Goal: Navigation & Orientation: Find specific page/section

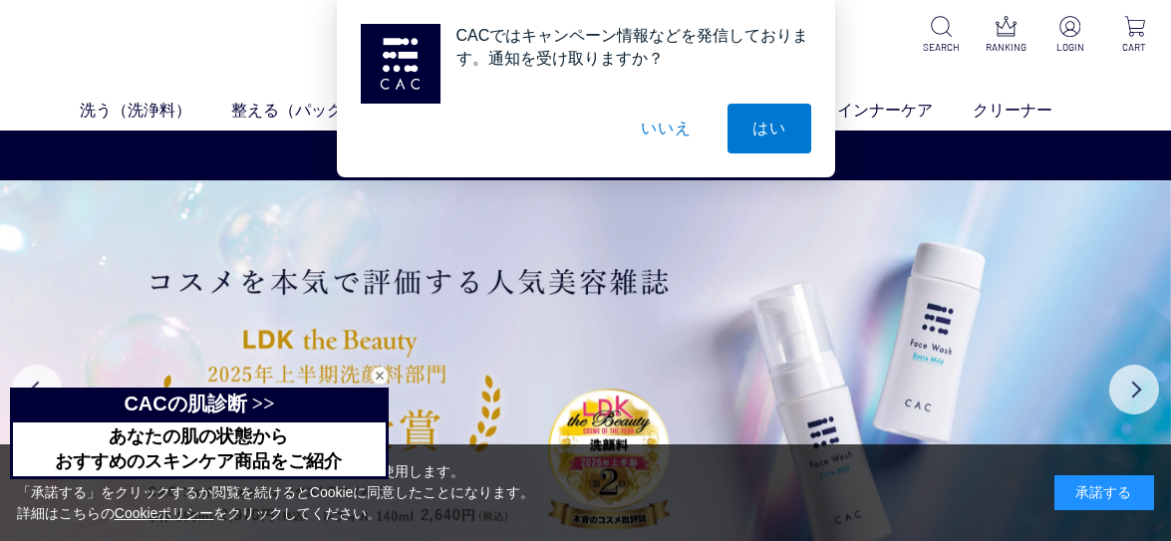
click at [673, 131] on button "いいえ" at bounding box center [666, 129] width 100 height 50
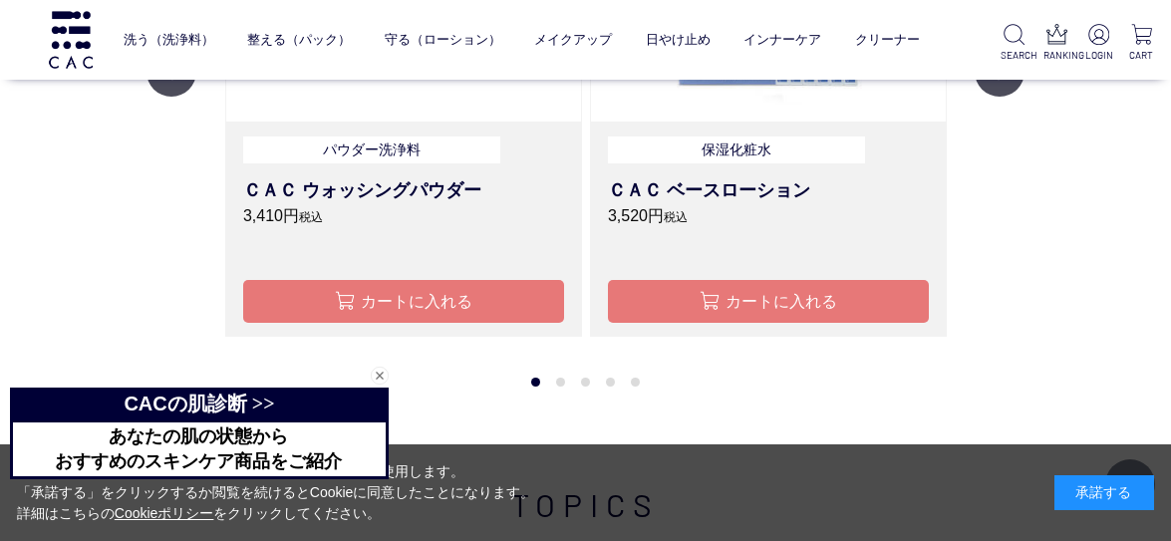
scroll to position [2093, 0]
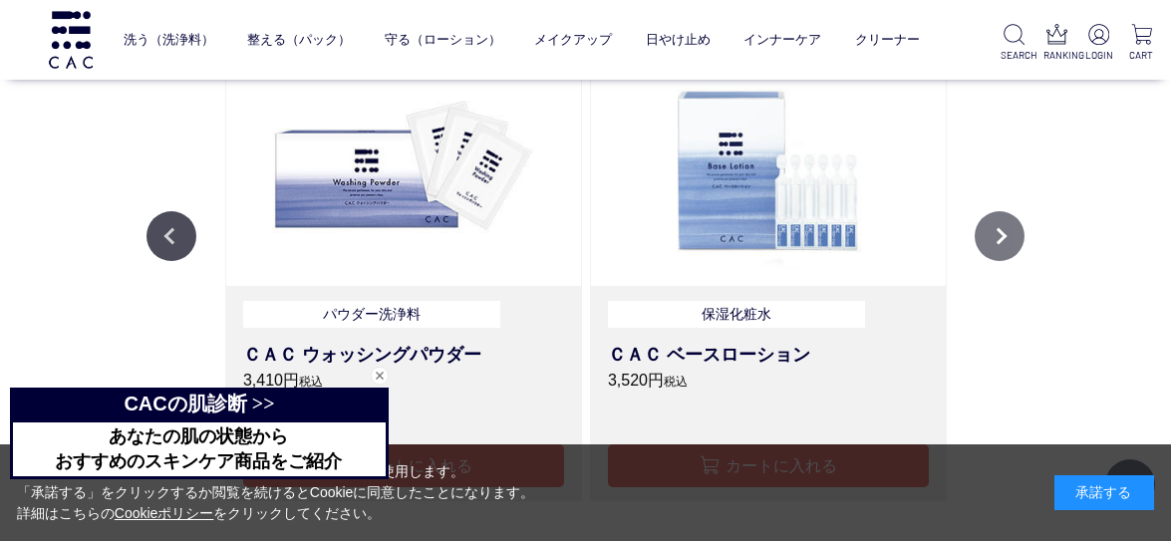
click at [1014, 232] on button "Next" at bounding box center [1000, 236] width 50 height 50
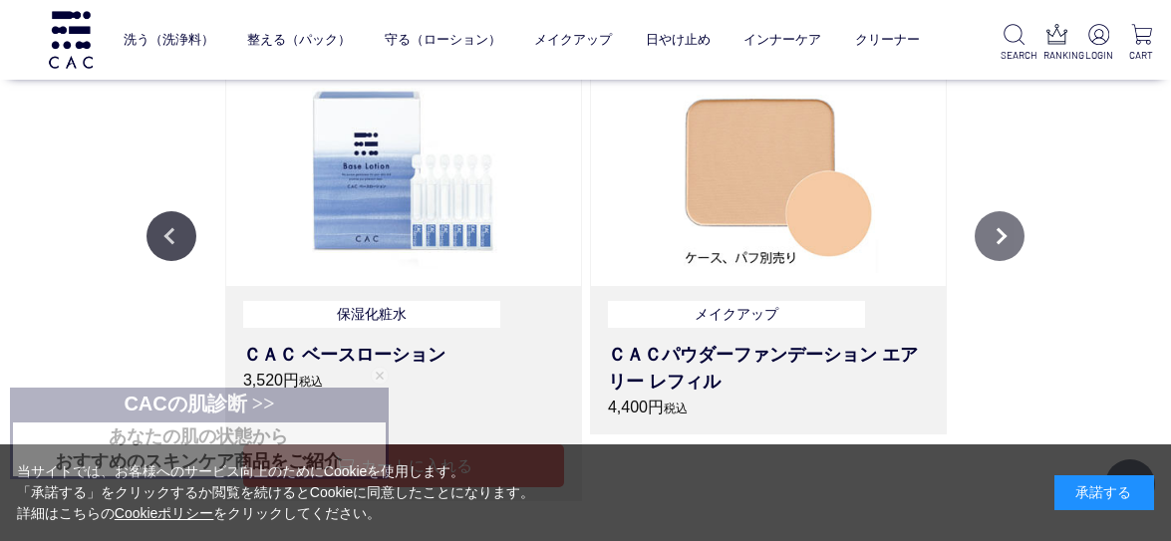
click at [1013, 233] on button "Next" at bounding box center [1000, 236] width 50 height 50
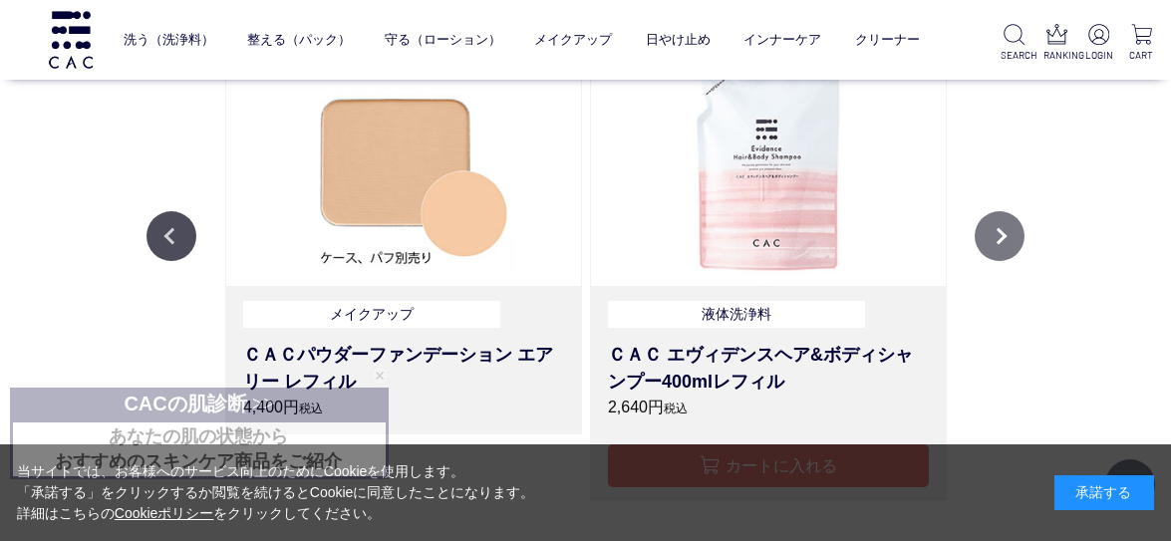
click at [1002, 235] on button "Next" at bounding box center [1000, 236] width 50 height 50
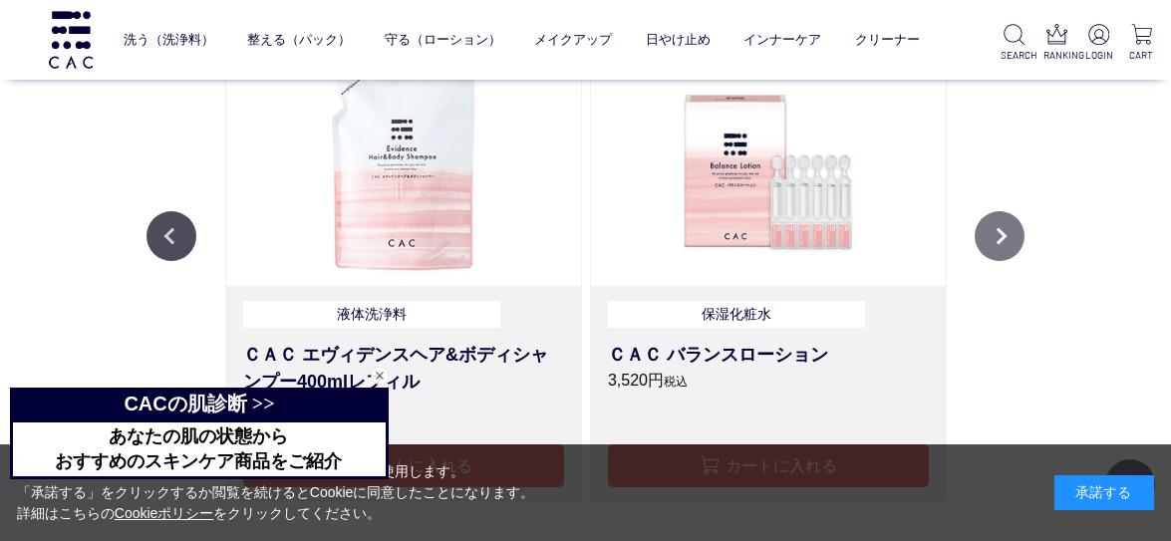
click at [1021, 240] on button "Next" at bounding box center [1000, 236] width 50 height 50
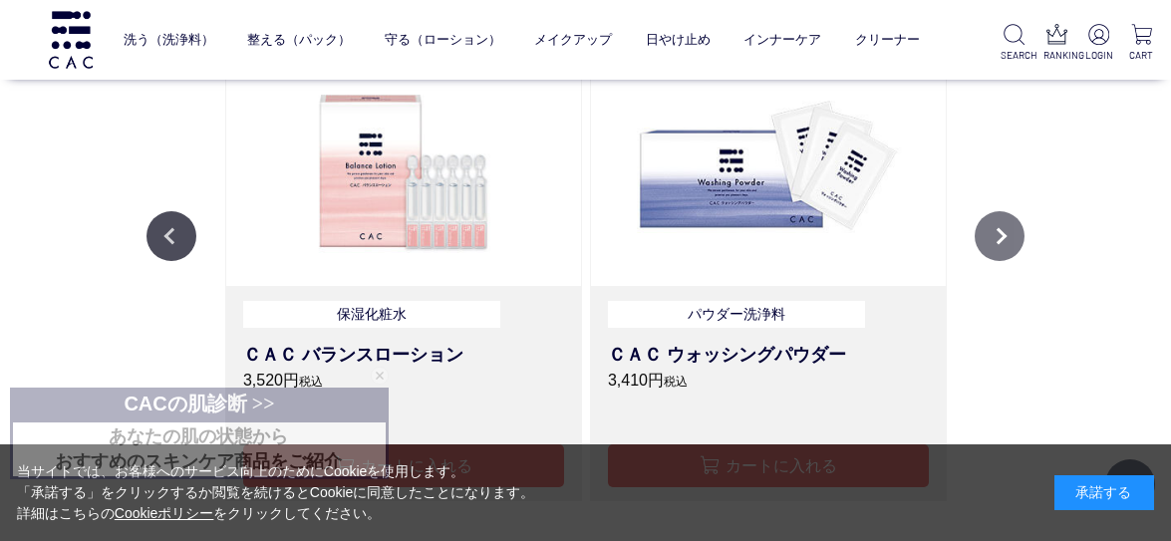
click at [1003, 233] on button "Next" at bounding box center [1000, 236] width 50 height 50
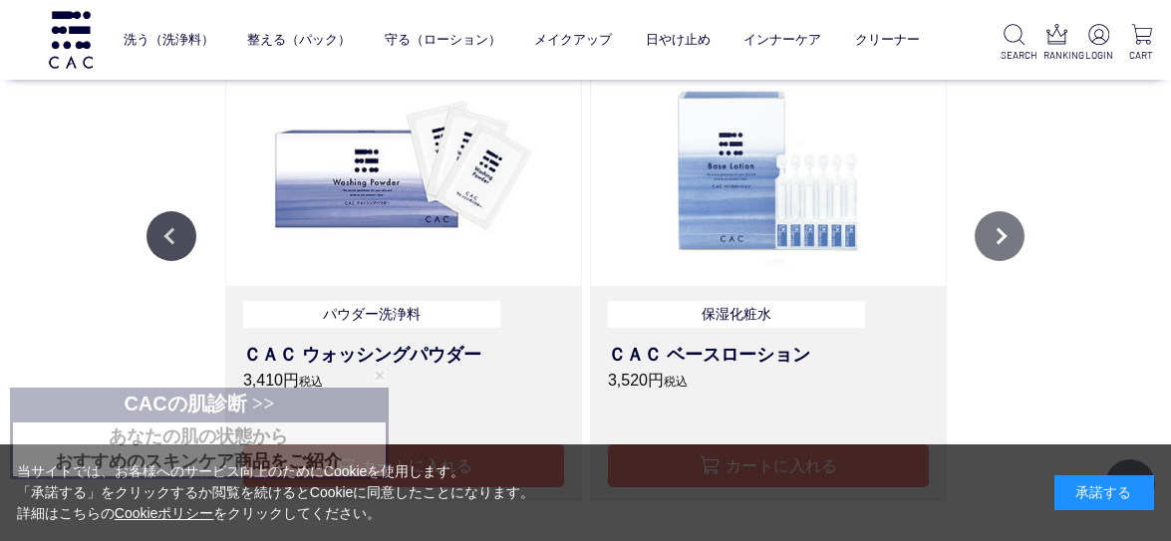
click at [1003, 233] on button "Next" at bounding box center [1000, 236] width 50 height 50
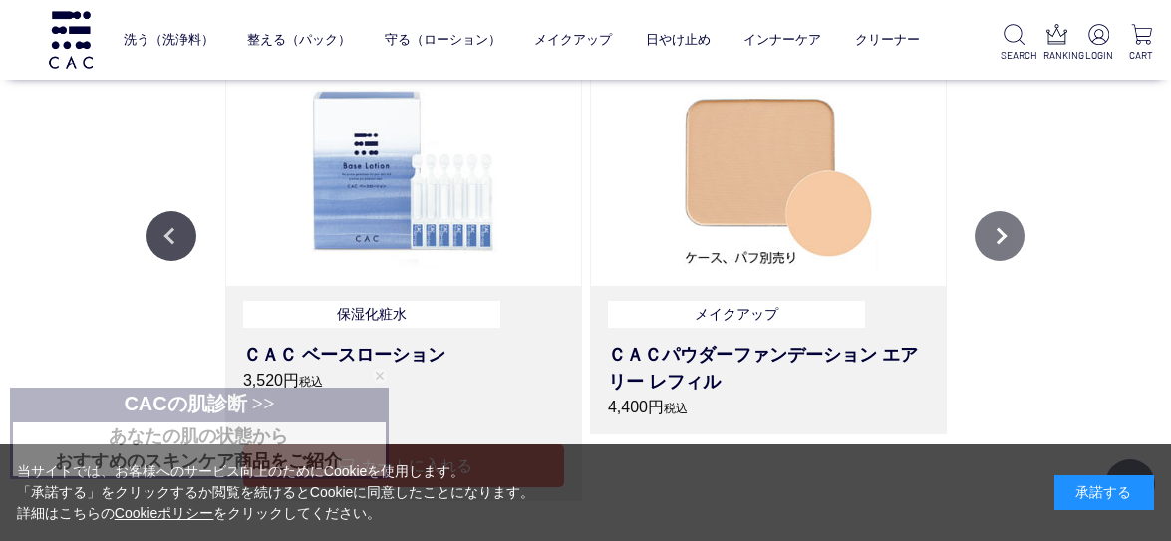
click at [1003, 233] on button "Next" at bounding box center [1000, 236] width 50 height 50
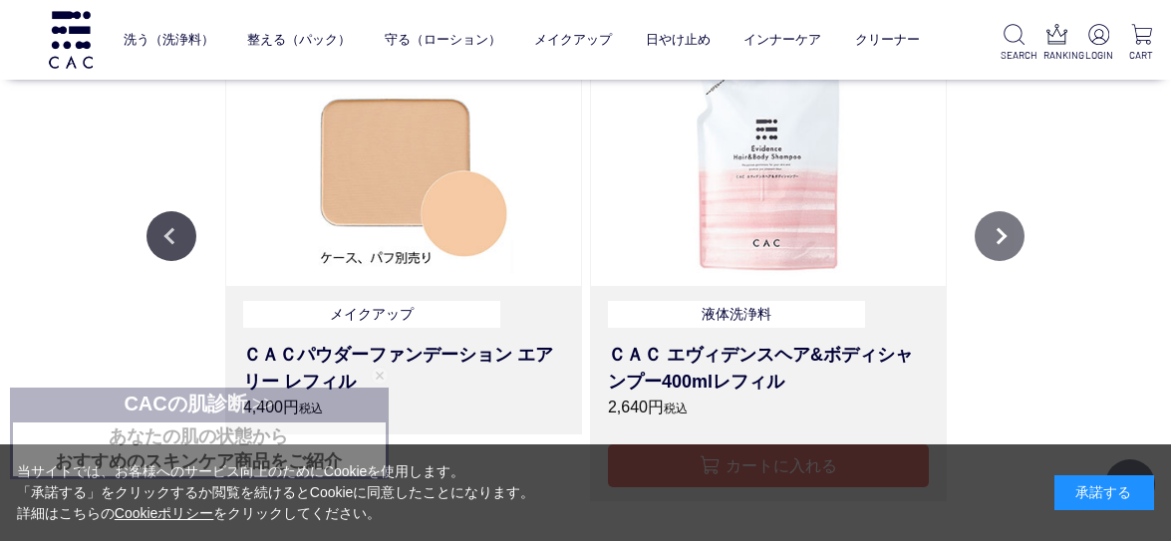
click at [1003, 233] on button "Next" at bounding box center [1000, 236] width 50 height 50
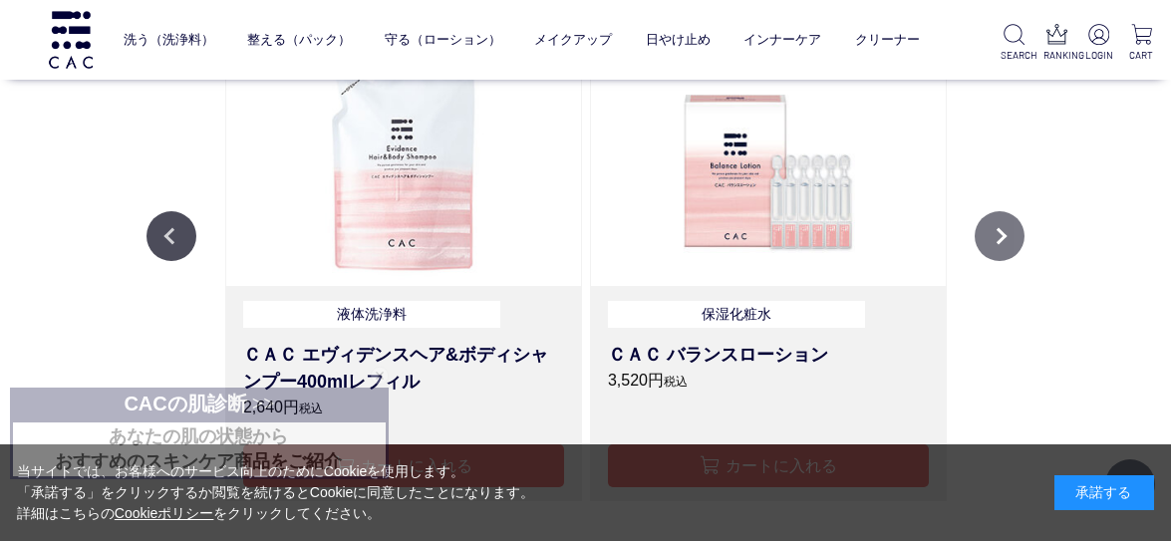
click at [1003, 233] on button "Next" at bounding box center [1000, 236] width 50 height 50
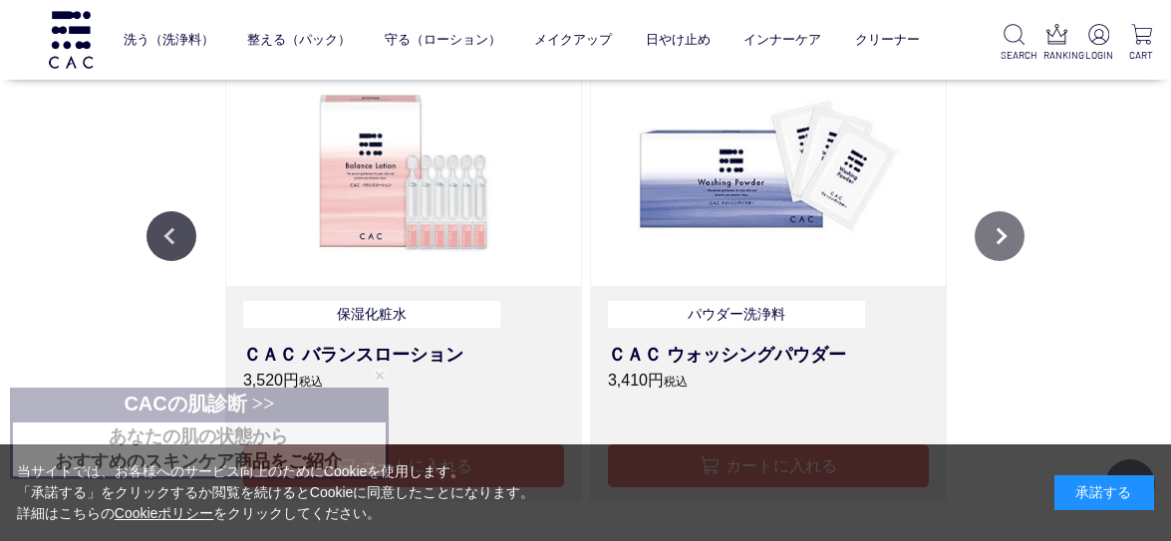
click at [1003, 233] on button "Next" at bounding box center [1000, 236] width 50 height 50
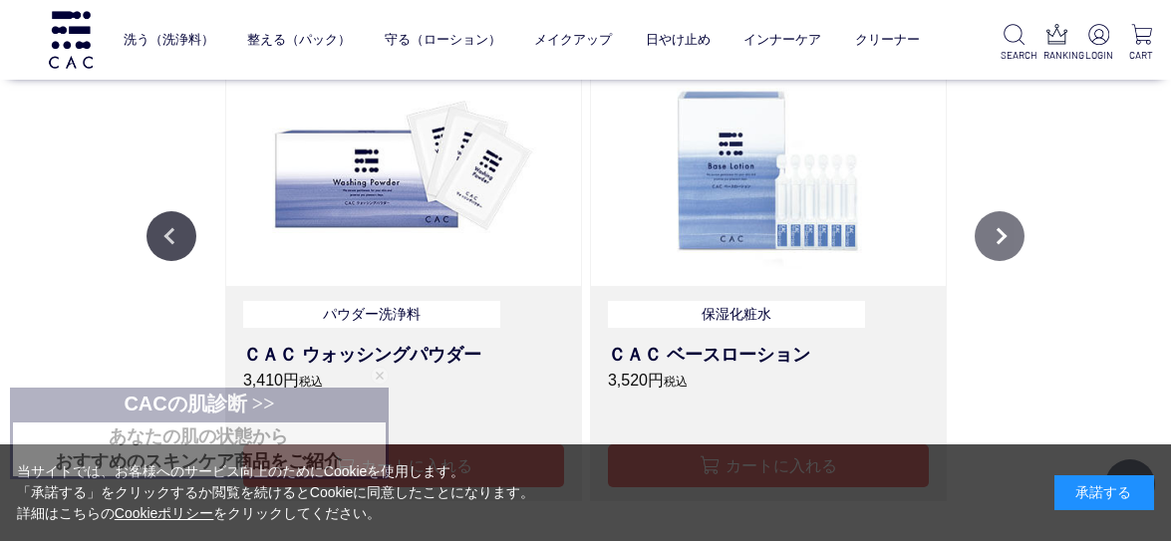
click at [1003, 233] on button "Next" at bounding box center [1000, 236] width 50 height 50
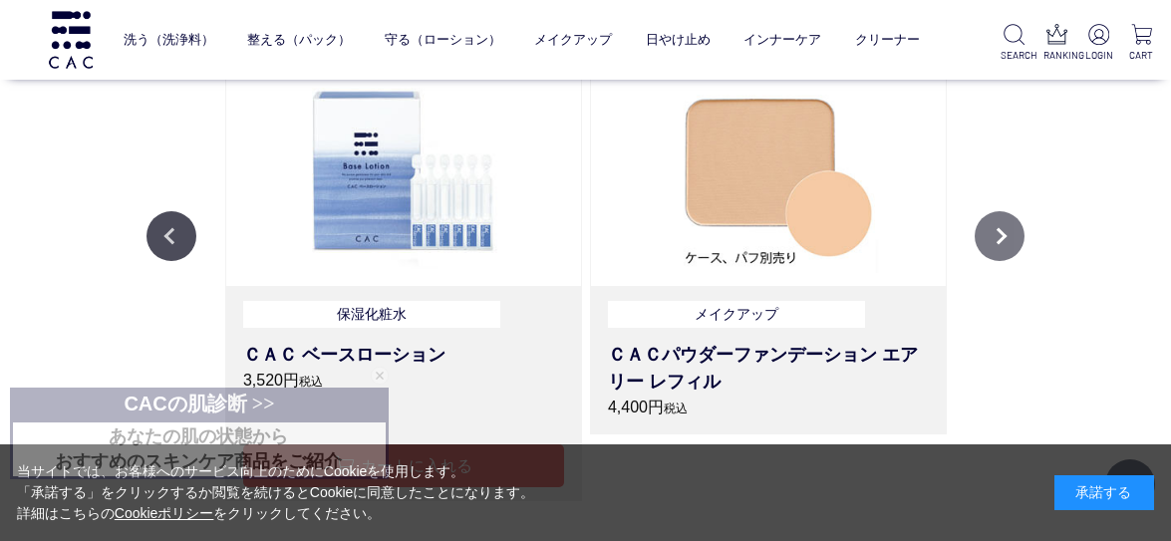
click at [1003, 233] on button "Next" at bounding box center [1000, 236] width 50 height 50
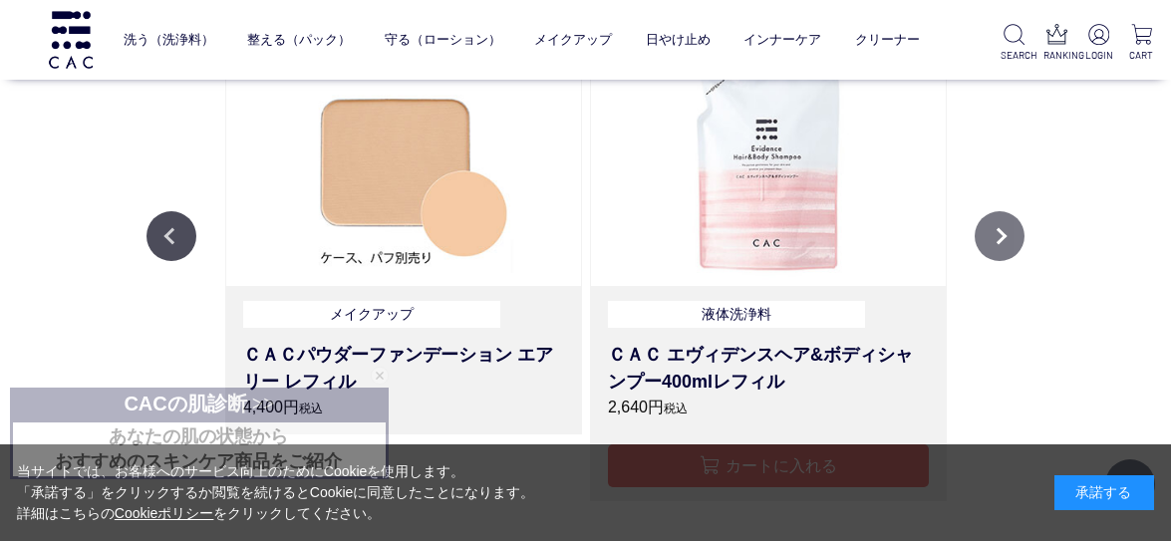
click at [1003, 233] on button "Next" at bounding box center [1000, 236] width 50 height 50
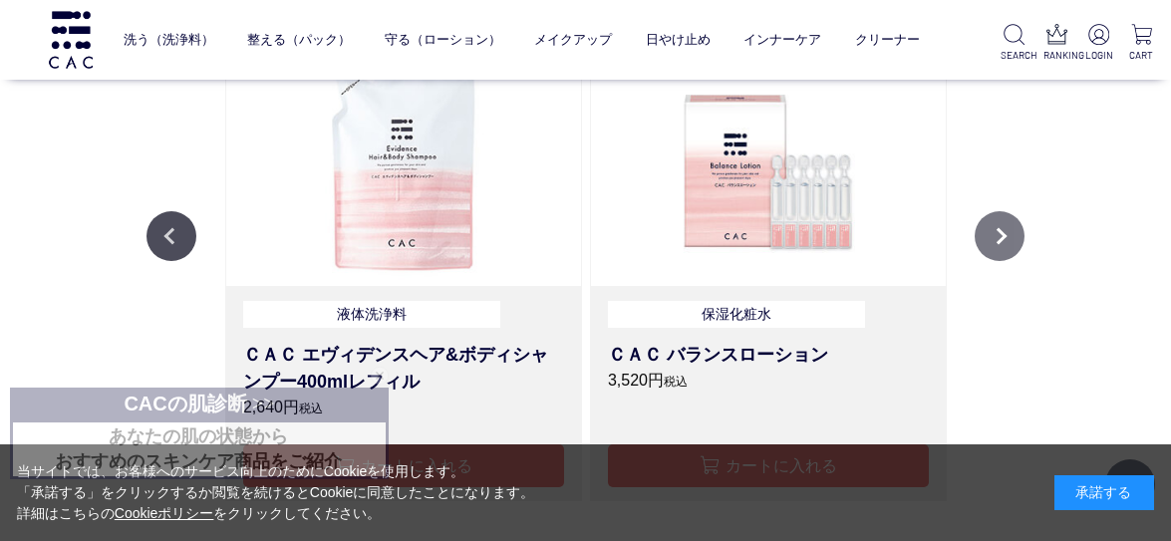
click at [1003, 233] on button "Next" at bounding box center [1000, 236] width 50 height 50
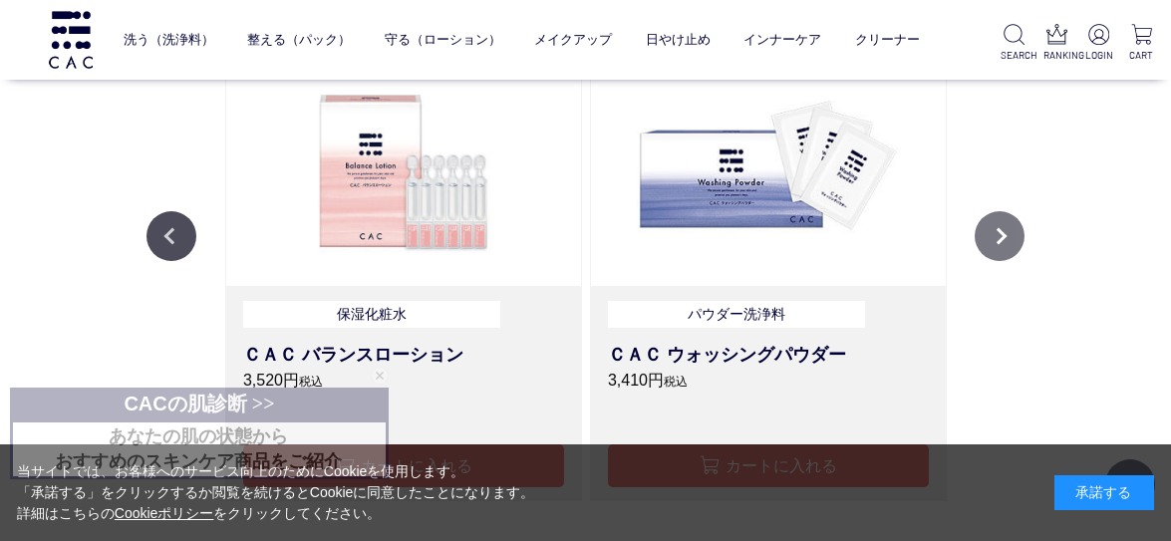
click at [1003, 233] on button "Next" at bounding box center [1000, 236] width 50 height 50
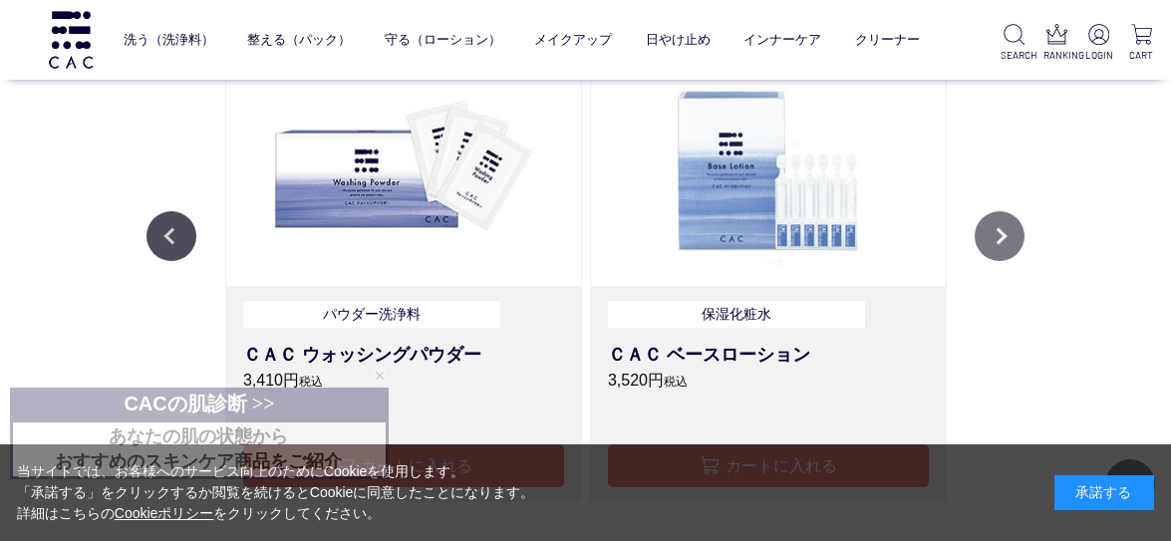
click at [1003, 233] on button "Next" at bounding box center [1000, 236] width 50 height 50
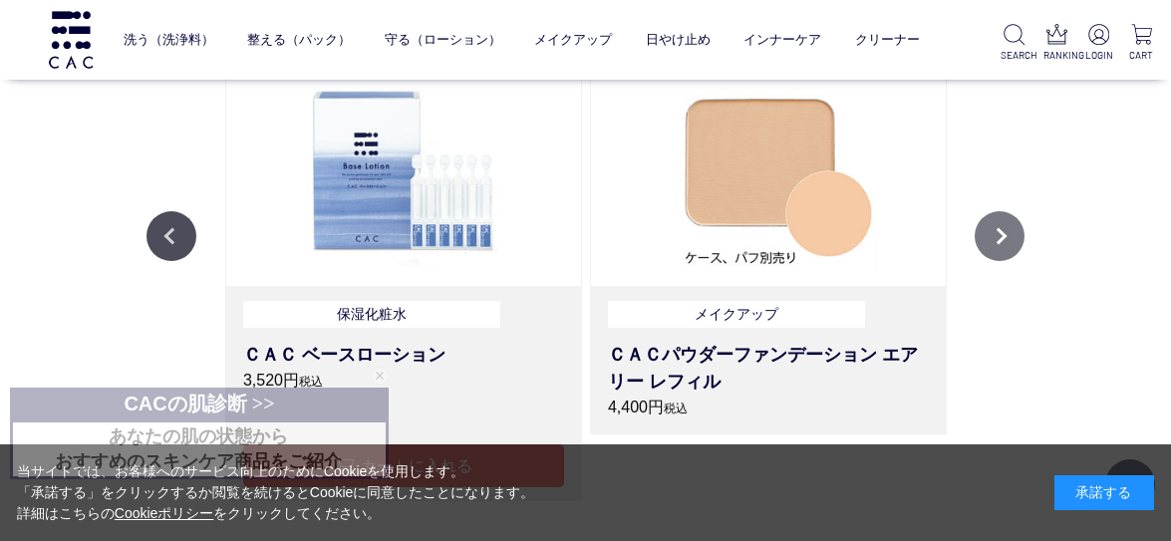
click at [1003, 233] on button "Next" at bounding box center [1000, 236] width 50 height 50
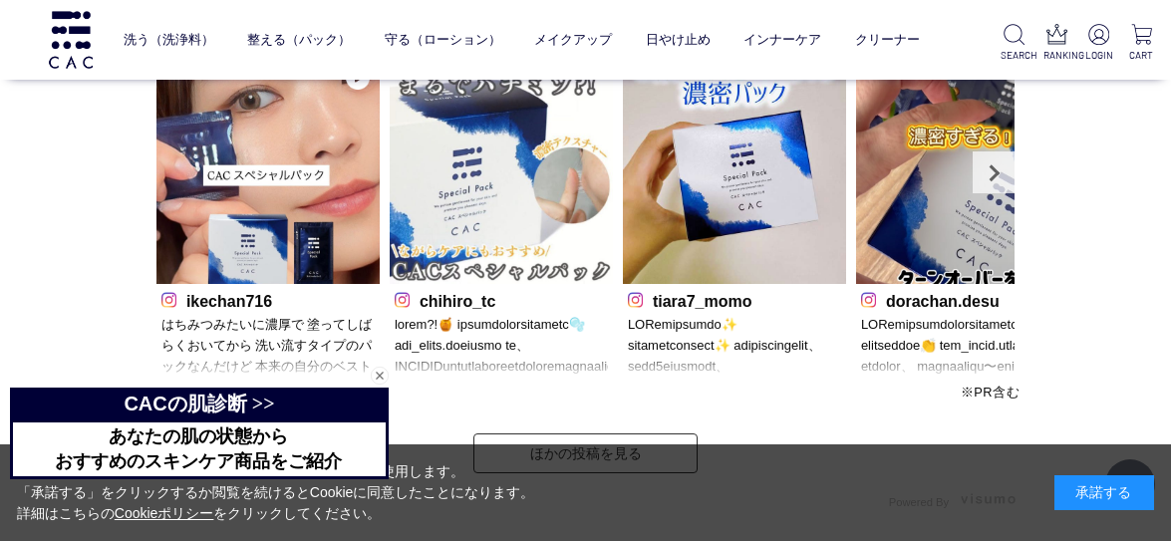
scroll to position [5582, 0]
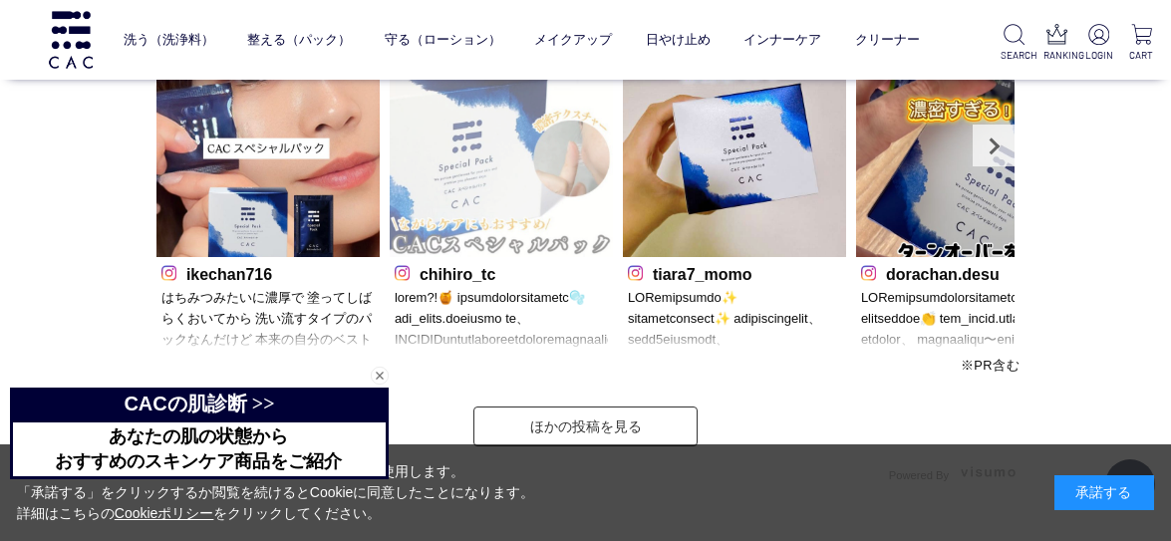
click at [558, 239] on img at bounding box center [501, 145] width 223 height 223
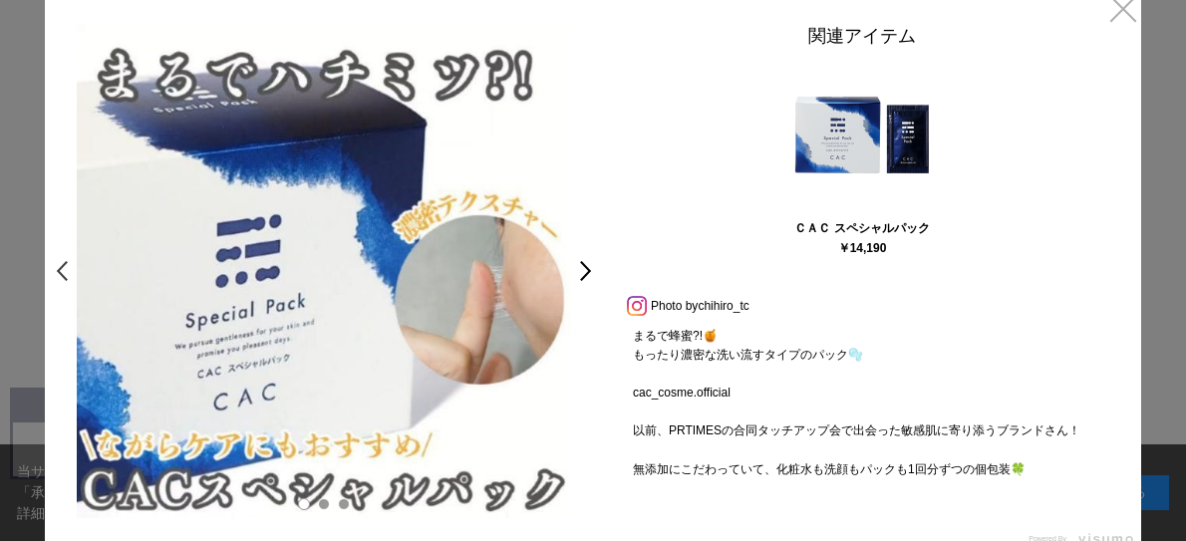
click at [63, 266] on link "<" at bounding box center [57, 271] width 28 height 36
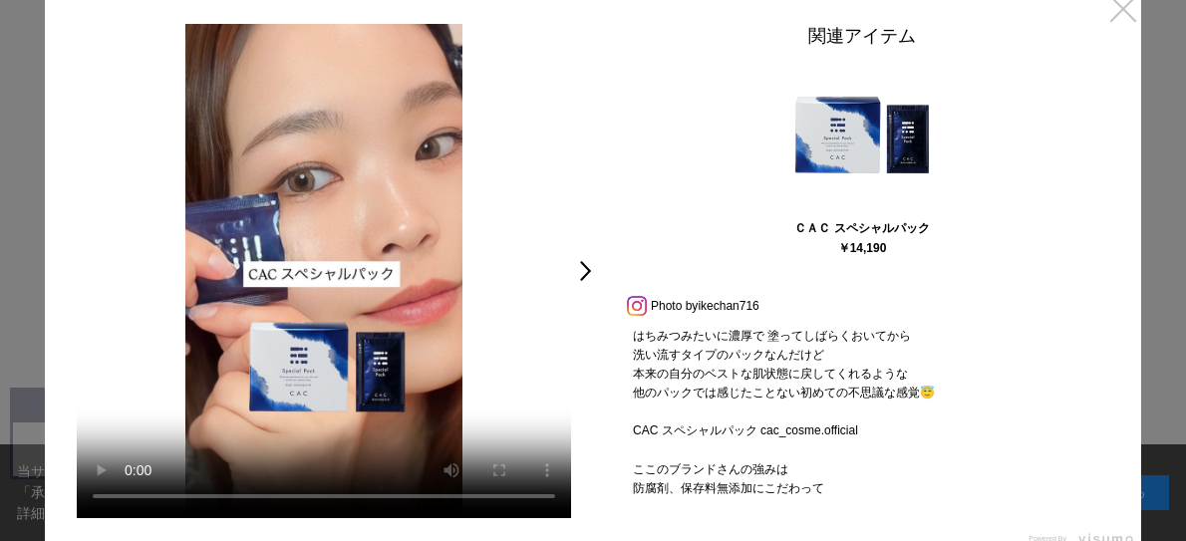
click at [1116, 9] on link "×" at bounding box center [1123, 8] width 36 height 36
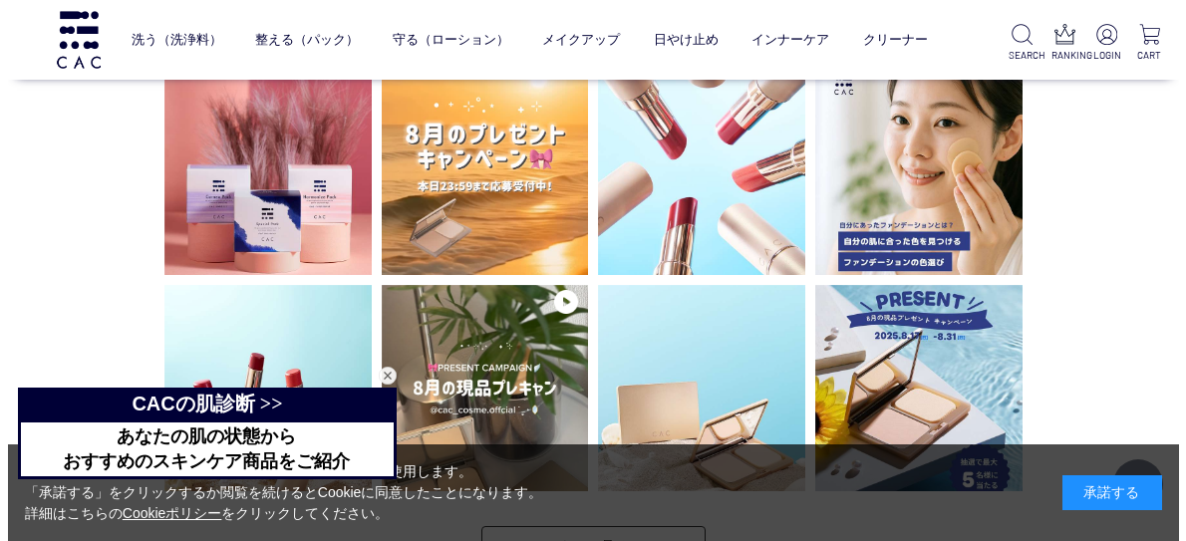
scroll to position [4580, 0]
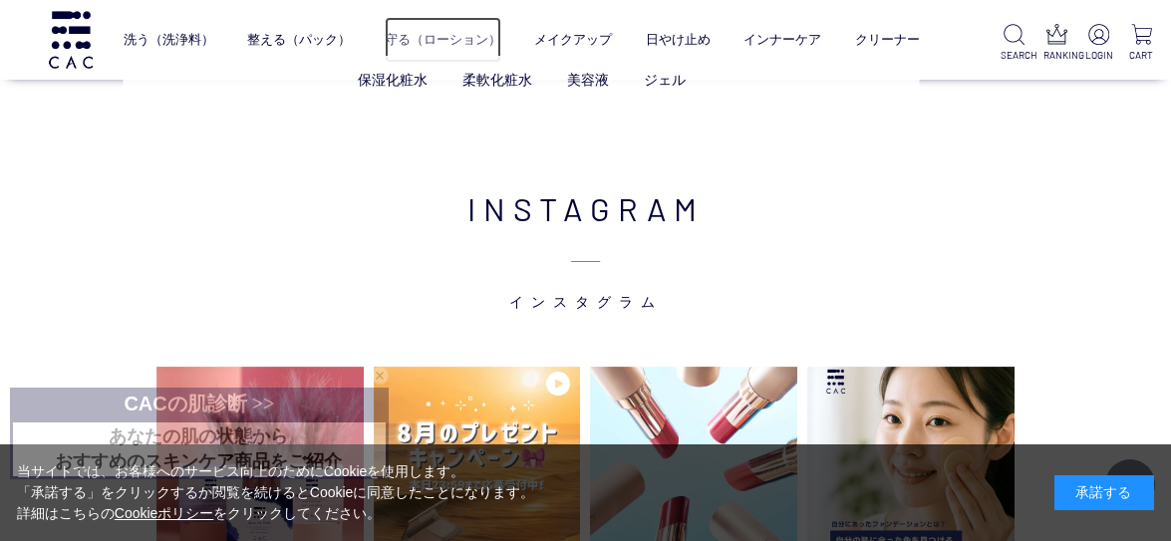
click at [421, 41] on link "守る（ローション）" at bounding box center [443, 40] width 117 height 46
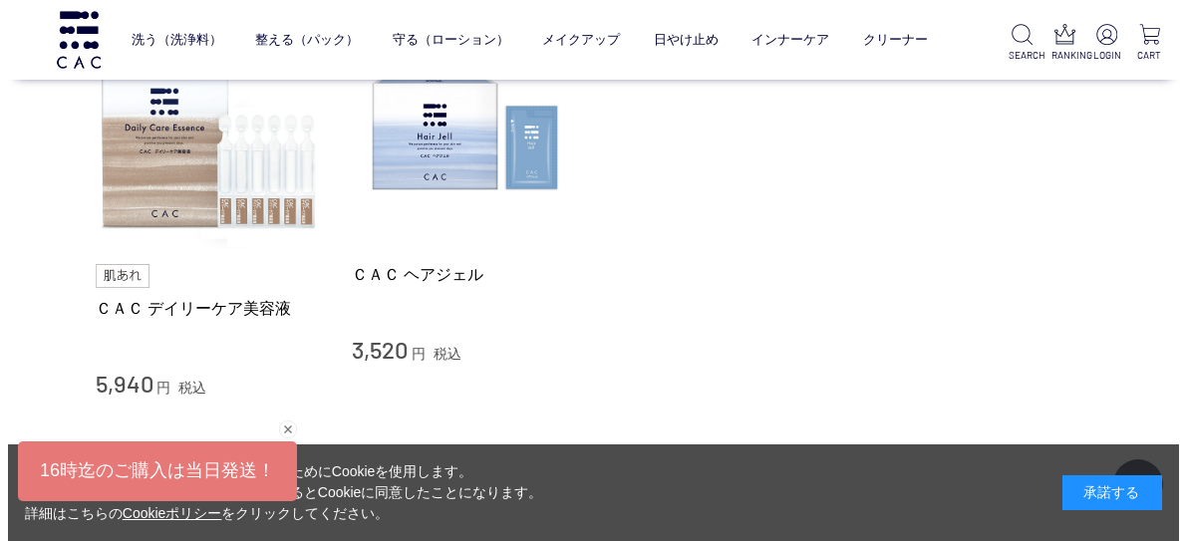
scroll to position [1097, 0]
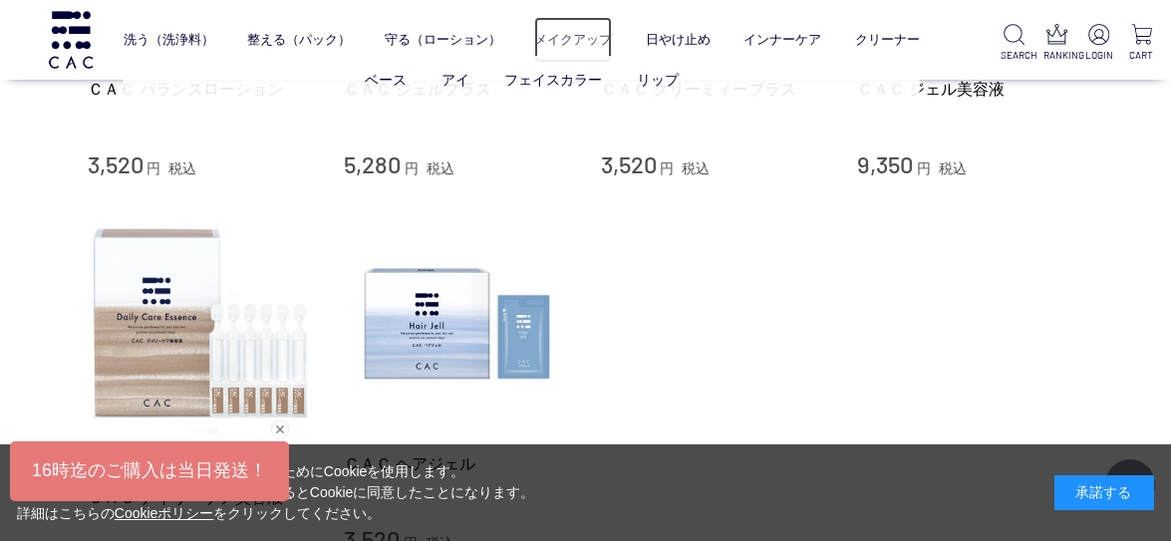
click at [575, 41] on link "メイクアップ" at bounding box center [573, 40] width 78 height 46
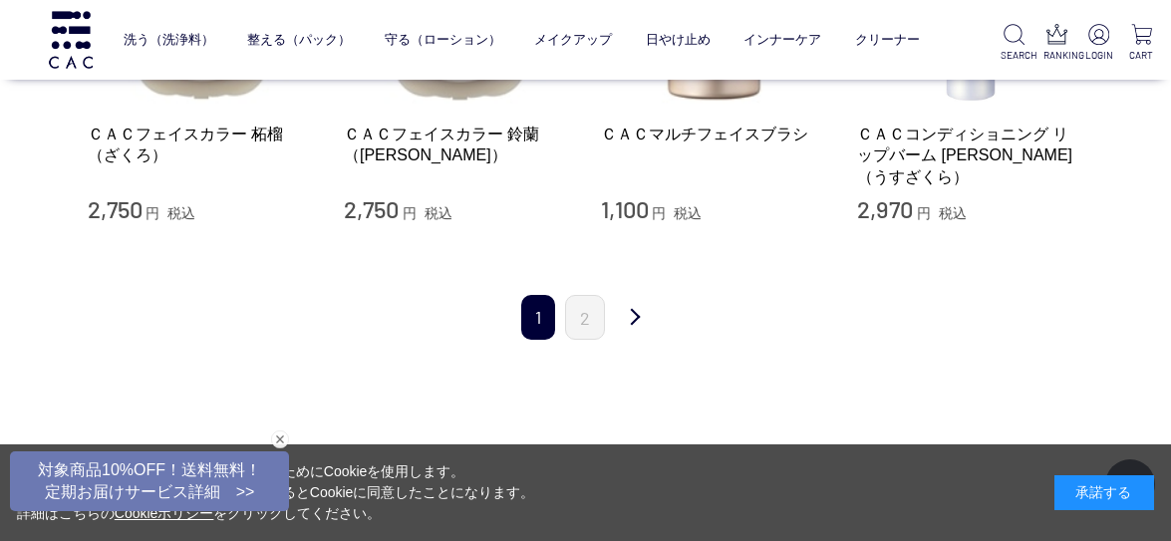
scroll to position [2492, 0]
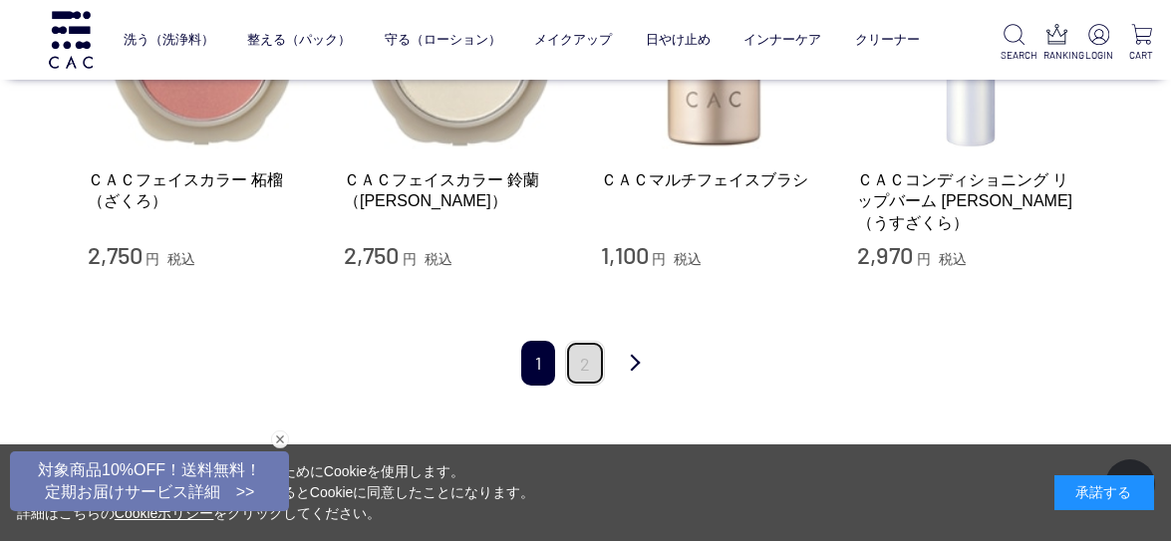
click at [591, 341] on link "2" at bounding box center [585, 363] width 40 height 45
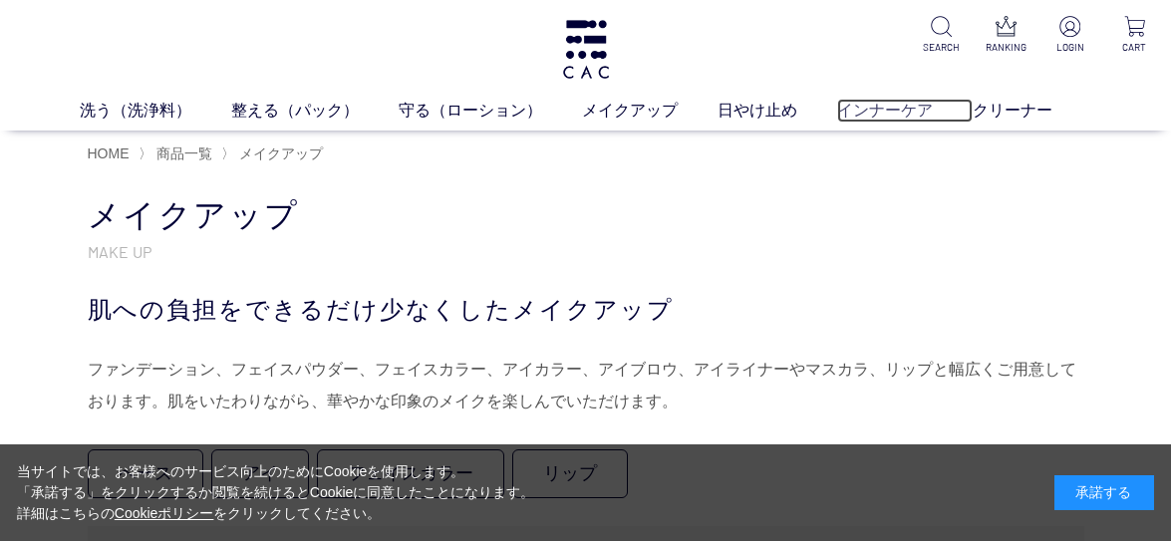
click at [891, 111] on link "インナーケア" at bounding box center [905, 111] width 136 height 24
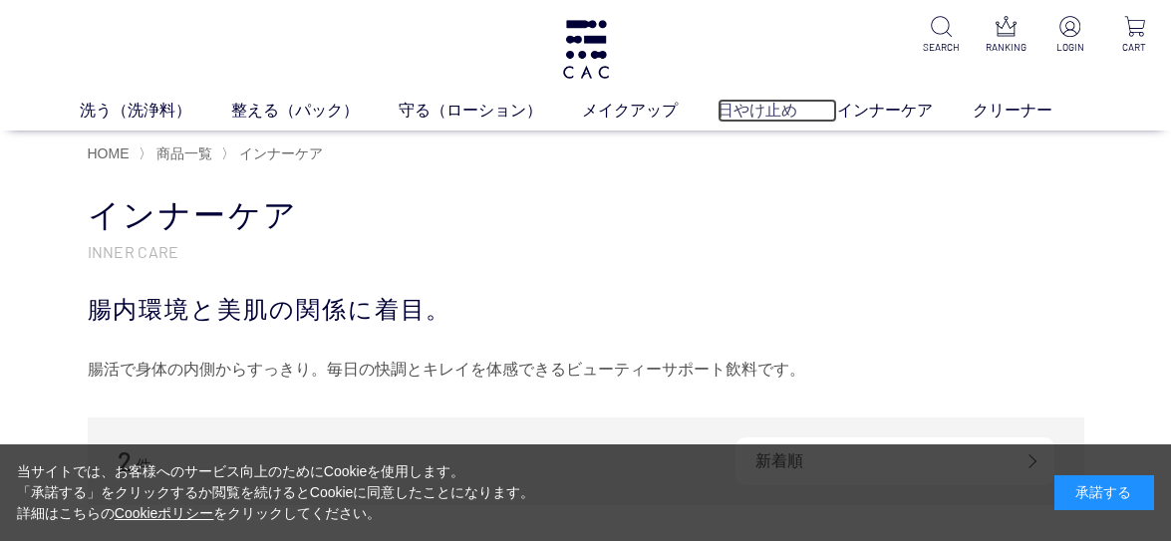
click at [764, 114] on link "日やけ止め" at bounding box center [778, 111] width 120 height 24
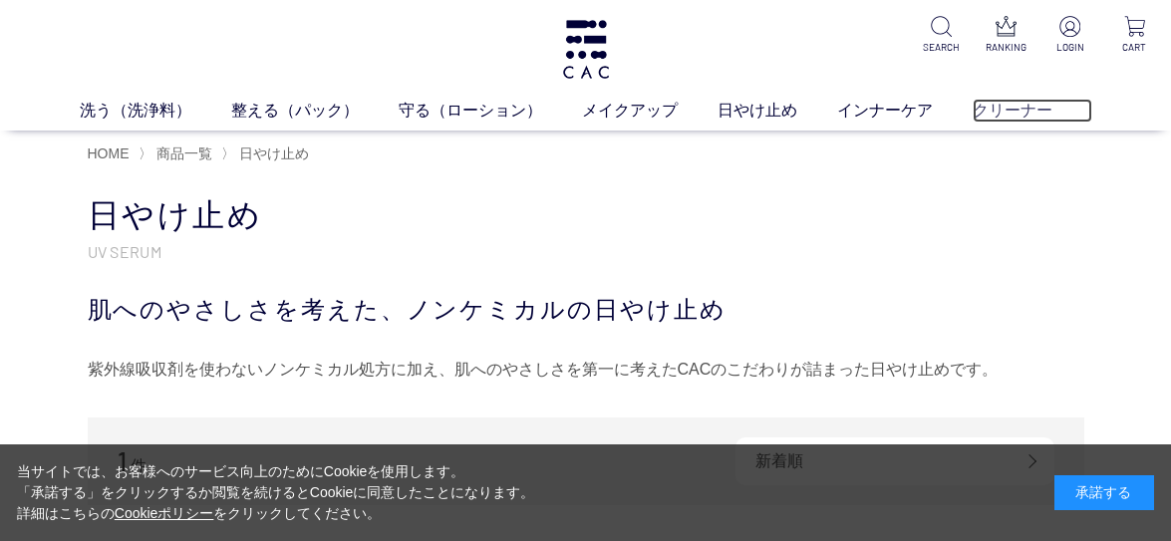
click at [1001, 109] on link "クリーナー" at bounding box center [1033, 111] width 120 height 24
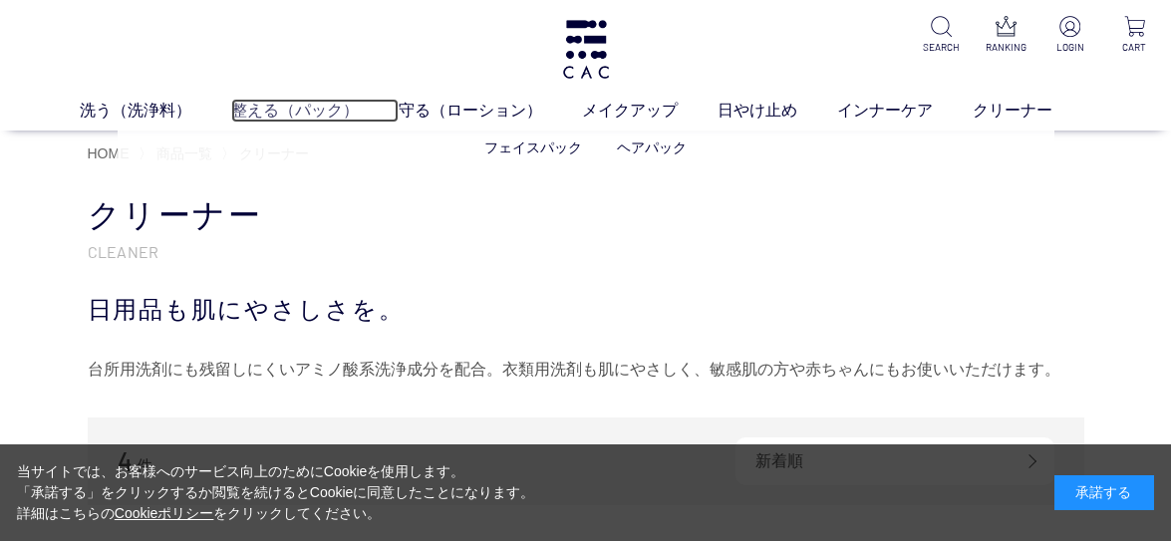
click at [287, 112] on link "整える（パック）" at bounding box center [314, 111] width 167 height 24
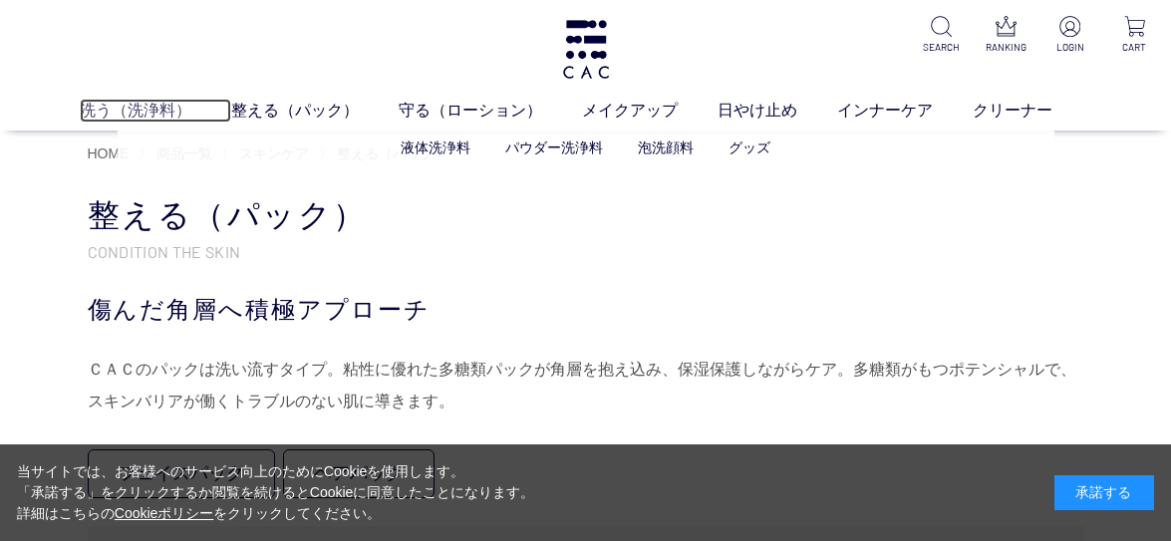
click at [121, 109] on link "洗う（洗浄料）" at bounding box center [156, 111] width 152 height 24
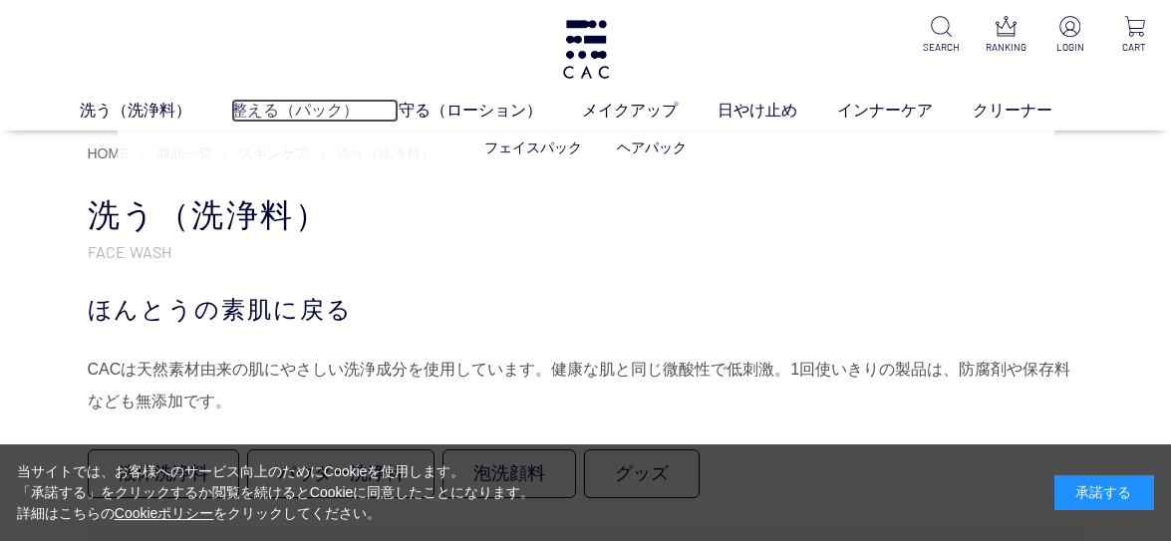
click at [306, 112] on link "整える（パック）" at bounding box center [314, 111] width 167 height 24
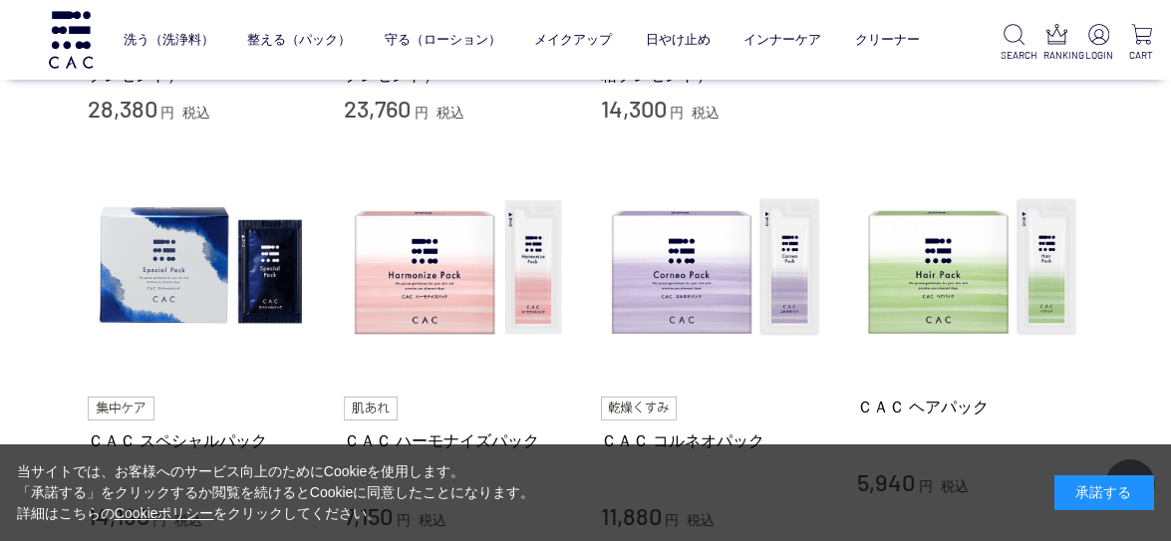
scroll to position [897, 0]
